Goal: Task Accomplishment & Management: Use online tool/utility

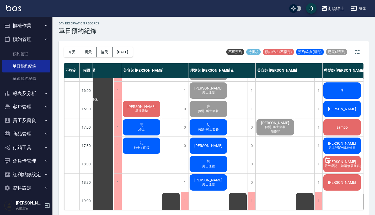
scroll to position [181, 18]
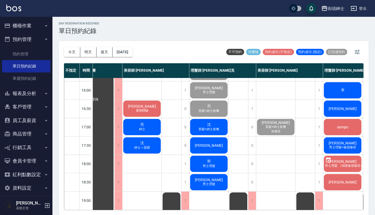
click at [213, 128] on span "剪髮+紳士套餐" at bounding box center [209, 129] width 23 height 4
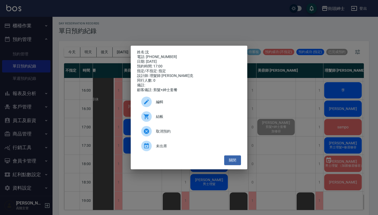
click at [173, 119] on span "結帳" at bounding box center [196, 117] width 81 height 6
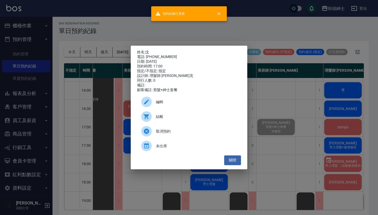
click at [95, 112] on div "姓名: 沈 電話: 0968871210 日期: 2025/09/18 預約時間: 17:00 指定/不指定: 指定 設計師: 理髮師 Vic 維克 同行人數…" at bounding box center [189, 107] width 378 height 215
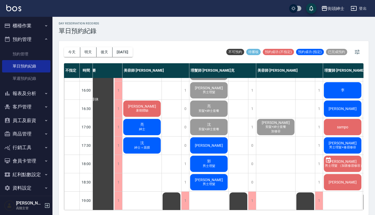
click at [217, 147] on div "[PERSON_NAME]" at bounding box center [209, 145] width 39 height 18
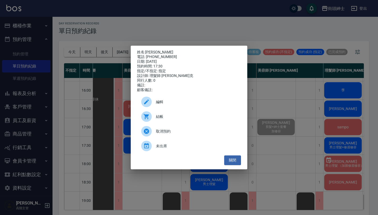
click at [175, 119] on span "結帳" at bounding box center [196, 117] width 81 height 6
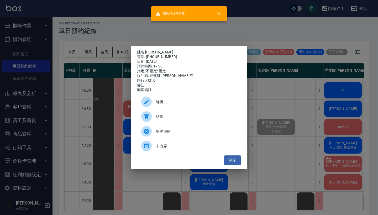
click at [97, 99] on div "姓名: 吳亭穎 電話: 0983987914 日期: 2025/09/18 預約時間: 17:30 指定/不指定: 指定 設計師: 理髮師 Vic 維克 同行…" at bounding box center [189, 107] width 378 height 215
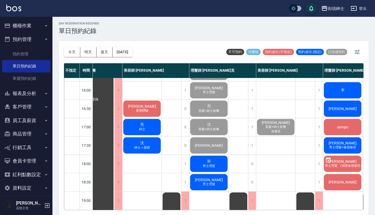
click at [212, 165] on span "男士理髮" at bounding box center [209, 166] width 15 height 4
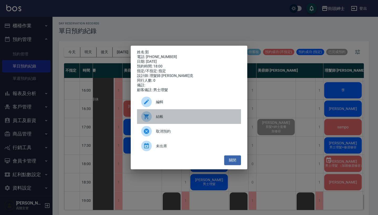
click at [167, 119] on span "結帳" at bounding box center [196, 117] width 81 height 6
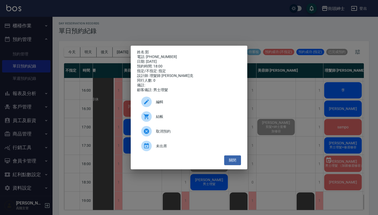
click at [111, 99] on div "姓名: 郭 電話: 0931222357 日期: 2025/09/18 預約時間: 18:00 指定/不指定: 指定 設計師: 理髮師 Vic 維克 同行人數…" at bounding box center [189, 107] width 378 height 215
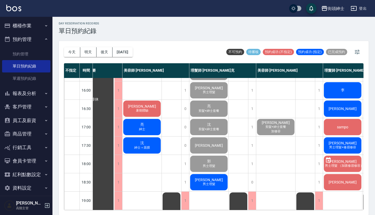
click at [217, 179] on div "Alec 男士理髮" at bounding box center [209, 182] width 39 height 18
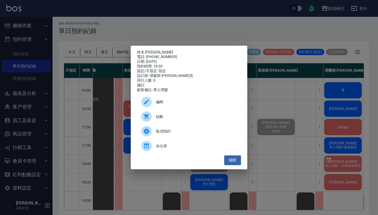
click at [167, 114] on div "結帳" at bounding box center [189, 116] width 104 height 15
click at [103, 80] on div "姓名: Alec 電話: 0982227369 日期: 2025/09/18 預約時間: 18:30 指定/不指定: 指定 設計師: 理髮師 Vic 維克 同…" at bounding box center [189, 107] width 378 height 215
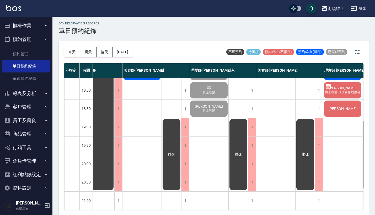
scroll to position [258, 18]
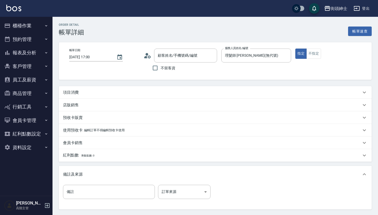
type input "沈/0968871210/null"
click at [86, 90] on div "項目消費" at bounding box center [212, 93] width 298 height 6
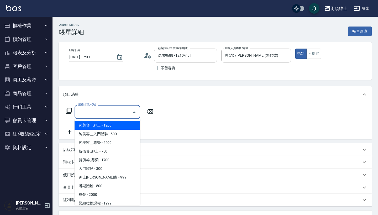
click at [105, 109] on input "服務名稱/代號" at bounding box center [103, 111] width 53 height 9
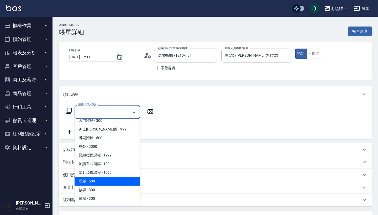
scroll to position [48, 0]
click at [94, 182] on span "理髮 - 500" at bounding box center [108, 181] width 66 height 9
type input "理髮(A02)"
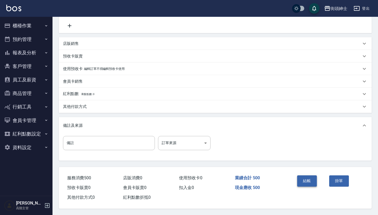
scroll to position [109, 0]
click at [309, 175] on button "結帳" at bounding box center [307, 180] width 20 height 11
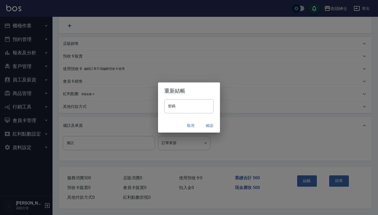
click at [208, 123] on button "確認" at bounding box center [209, 126] width 17 height 10
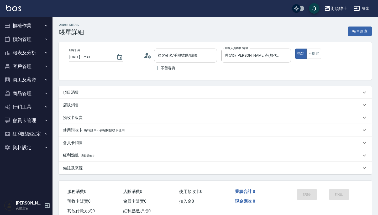
click at [81, 91] on div "項目消費" at bounding box center [212, 93] width 298 height 6
type input "[PERSON_NAME]/0983987914/null"
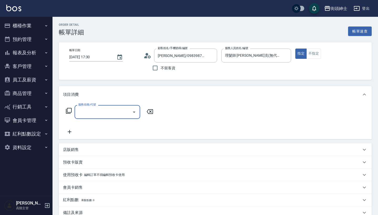
click at [97, 112] on input "服務名稱/代號" at bounding box center [103, 111] width 53 height 9
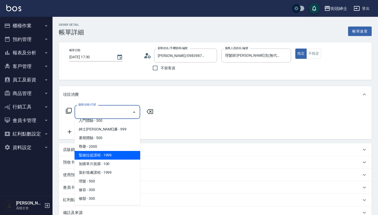
scroll to position [48, 0]
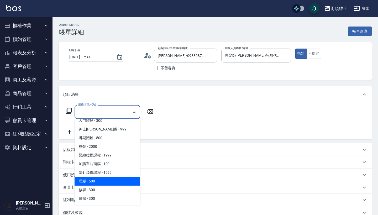
click at [95, 178] on span "理髮 - 500" at bounding box center [108, 181] width 66 height 9
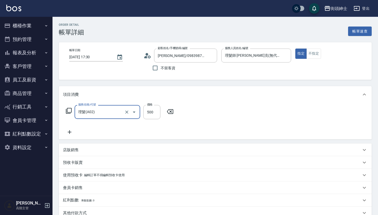
type input "理髮(A02)"
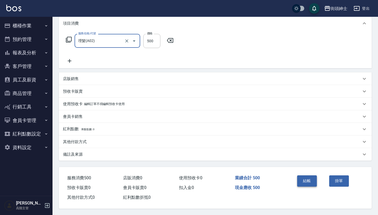
scroll to position [73, 0]
click at [310, 175] on button "結帳" at bounding box center [307, 180] width 20 height 11
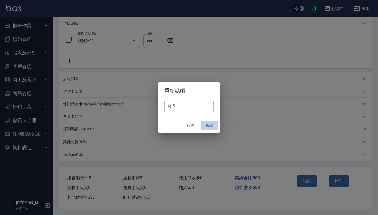
click at [206, 128] on button "確認" at bounding box center [209, 126] width 17 height 10
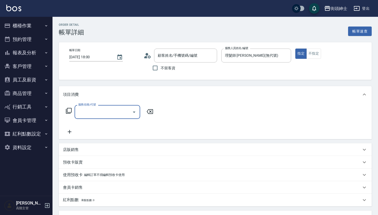
type input "郭/0931222357/null"
click at [105, 110] on input "服務名稱/代號" at bounding box center [103, 111] width 53 height 9
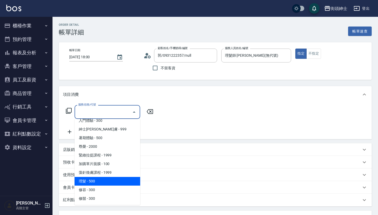
scroll to position [48, 0]
click at [91, 180] on span "理髮 - 500" at bounding box center [108, 181] width 66 height 9
type input "理髮(A02)"
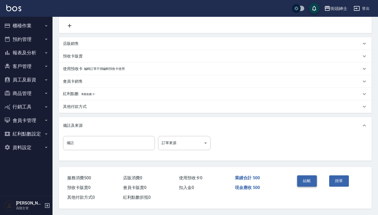
scroll to position [109, 0]
click at [310, 178] on button "結帳" at bounding box center [307, 180] width 20 height 11
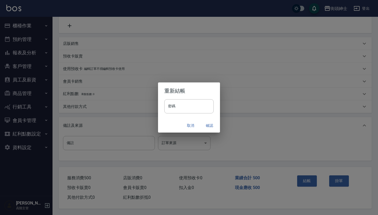
click at [212, 124] on button "確認" at bounding box center [209, 126] width 17 height 10
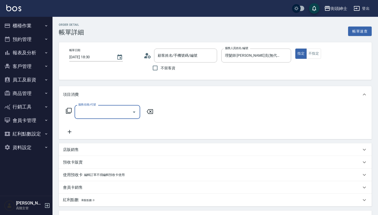
type input "[PERSON_NAME]/0982227369/null"
click at [106, 112] on input "服務名稱/代號" at bounding box center [103, 111] width 53 height 9
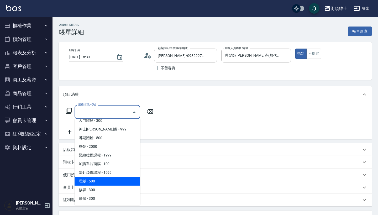
scroll to position [48, 0]
click at [93, 180] on span "理髮 - 500" at bounding box center [108, 181] width 66 height 9
type input "理髮(A02)"
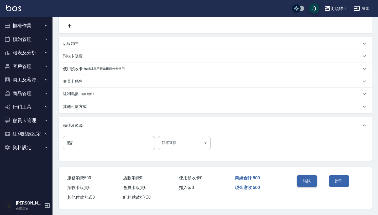
scroll to position [109, 0]
click at [304, 178] on button "結帳" at bounding box center [307, 180] width 20 height 11
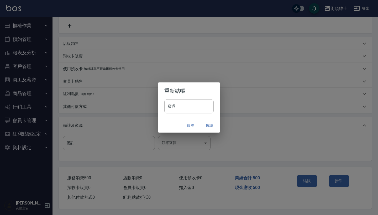
click at [208, 123] on button "確認" at bounding box center [209, 126] width 17 height 10
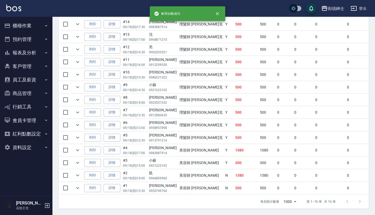
scroll to position [185, 0]
